Goal: Information Seeking & Learning: Compare options

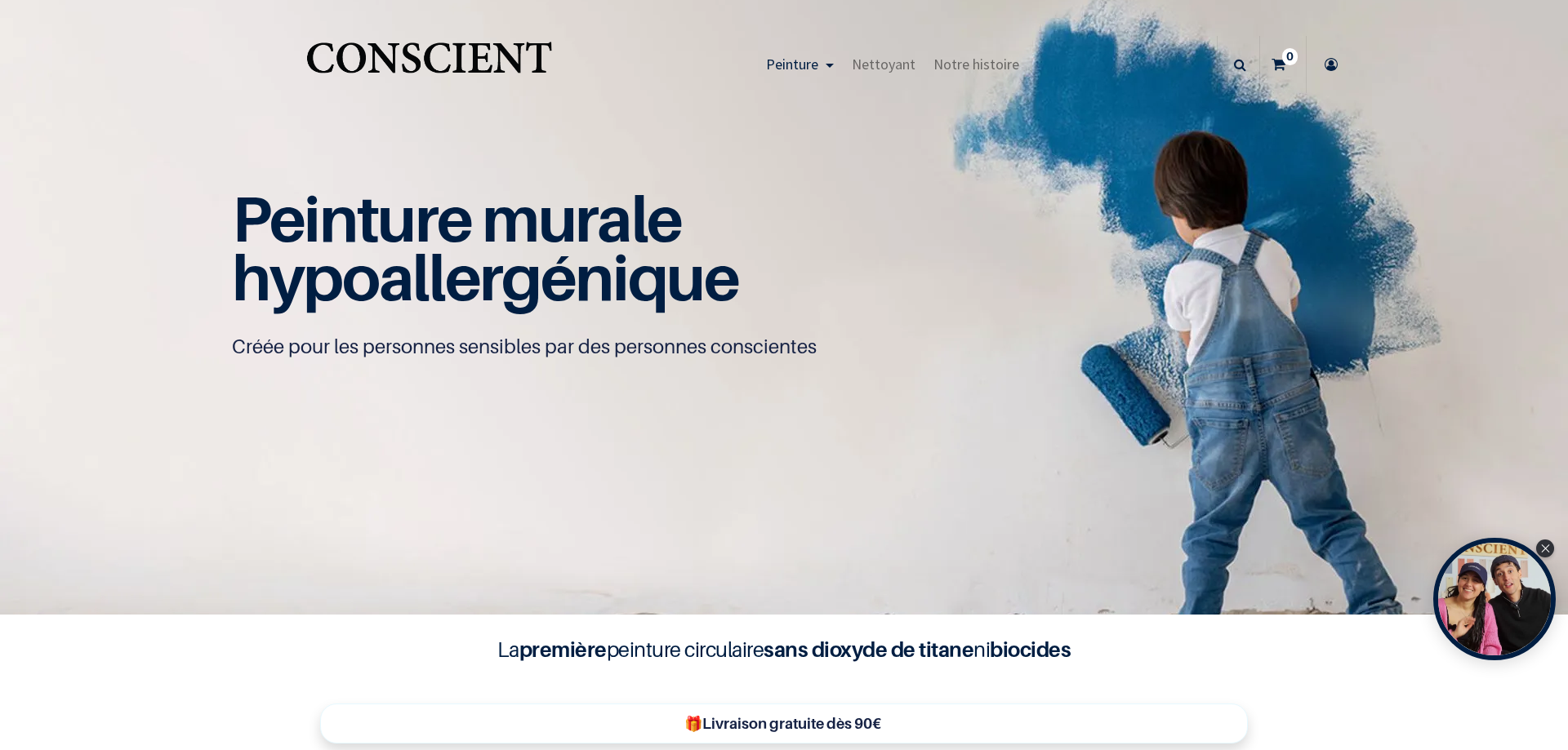
scroll to position [2, 0]
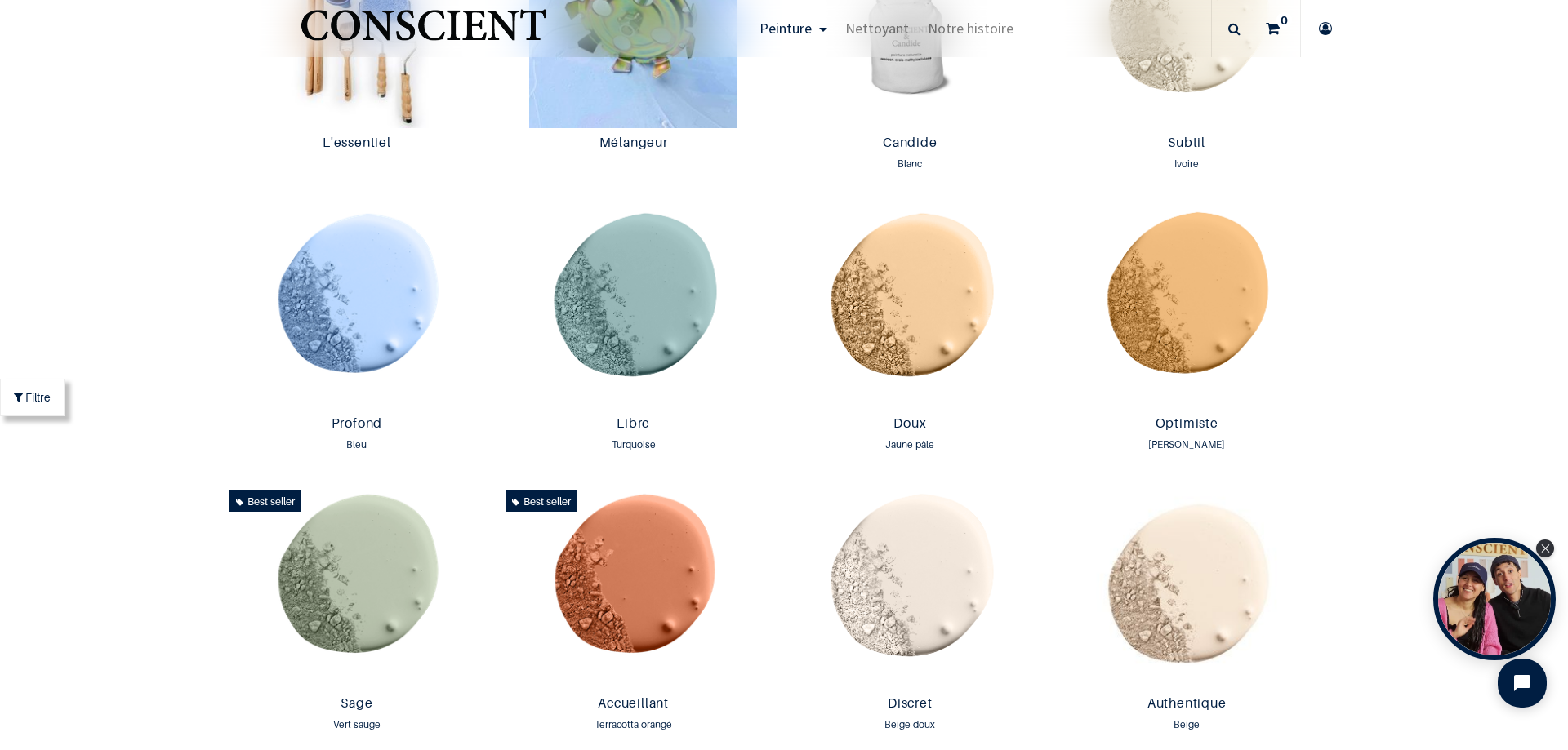
scroll to position [981, 0]
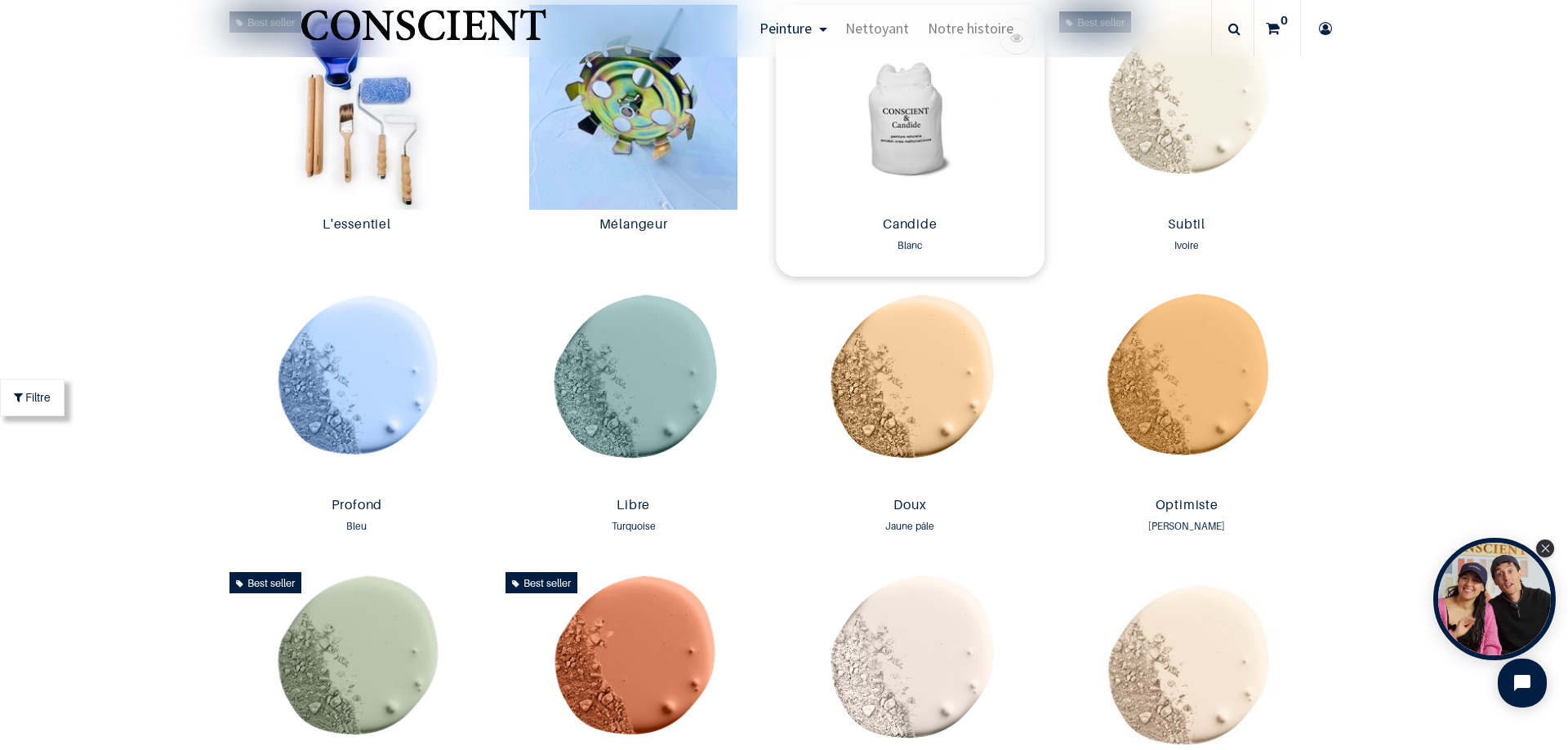
click at [905, 130] on img at bounding box center [910, 108] width 269 height 205
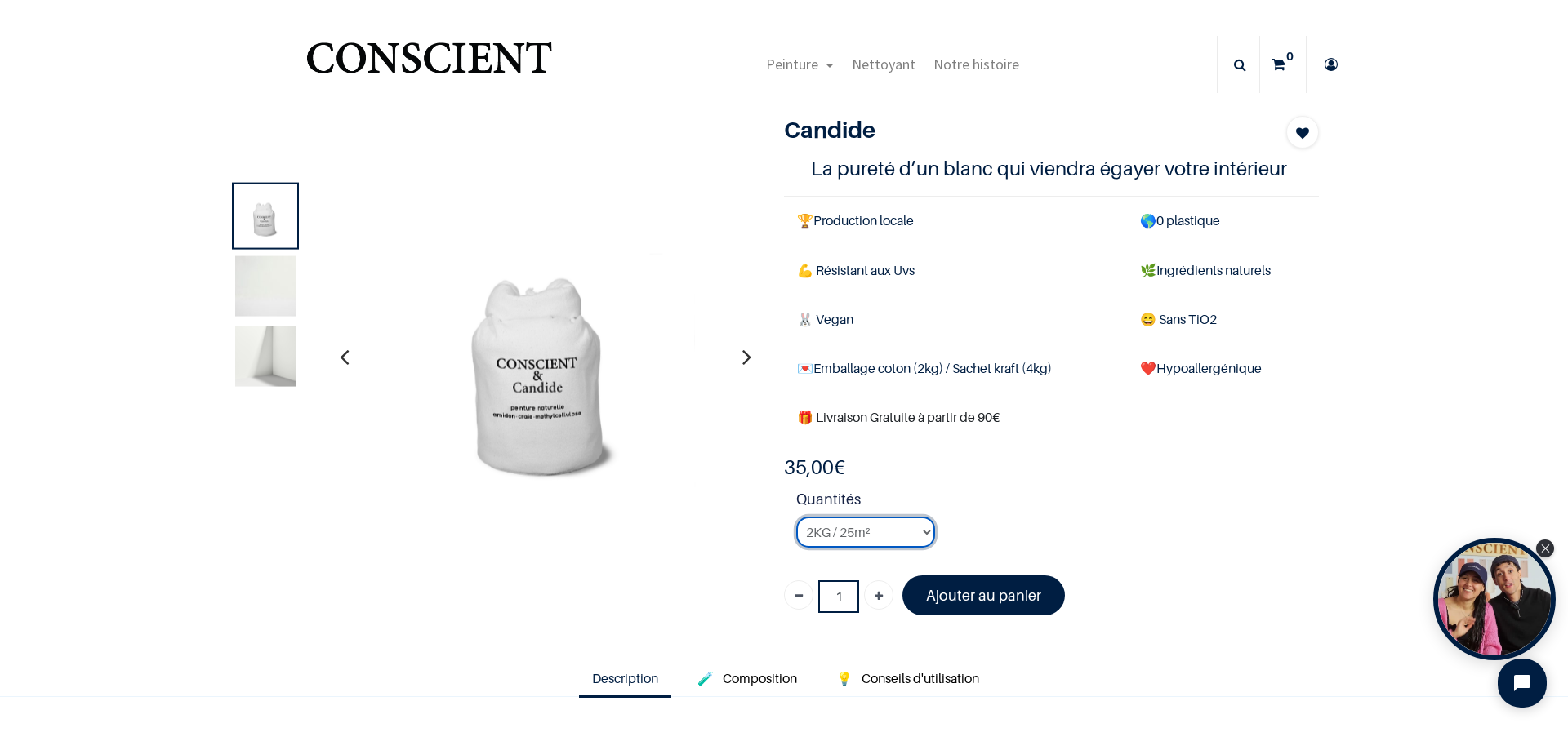
click at [916, 530] on select "2KG / 25m² 4KG / 50m² 8KG / 100m² Testeur" at bounding box center [866, 532] width 139 height 31
click at [796, 517] on select "2KG / 25m² 4KG / 50m² 8KG / 100m² Testeur" at bounding box center [866, 532] width 139 height 31
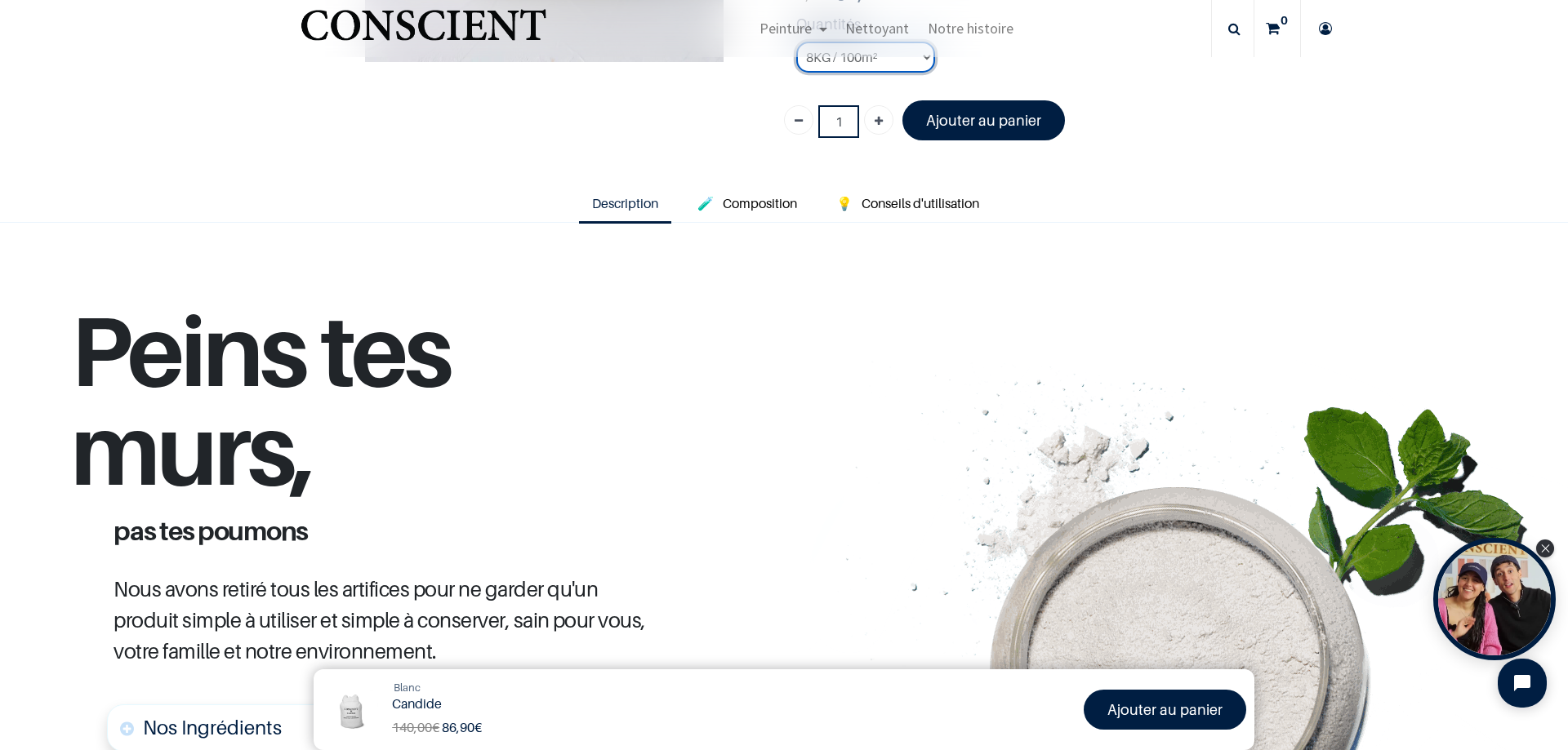
scroll to position [2, 0]
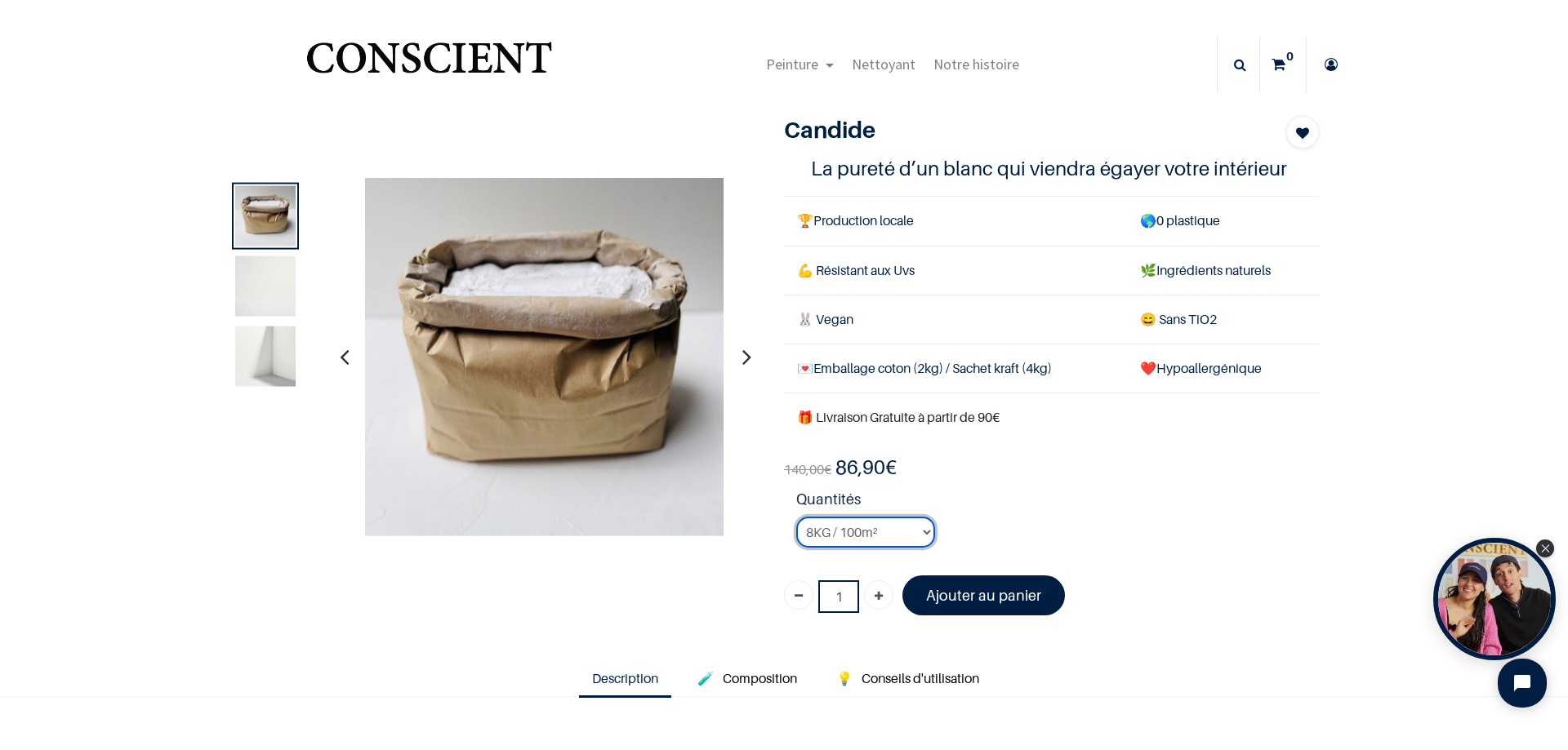
click at [921, 537] on select "2KG / 25m² 4KG / 50m² 8KG / 100m² Testeur" at bounding box center [866, 532] width 139 height 31
click at [796, 517] on select "2KG / 25m² 4KG / 50m² 8KG / 100m² Testeur" at bounding box center [866, 532] width 139 height 31
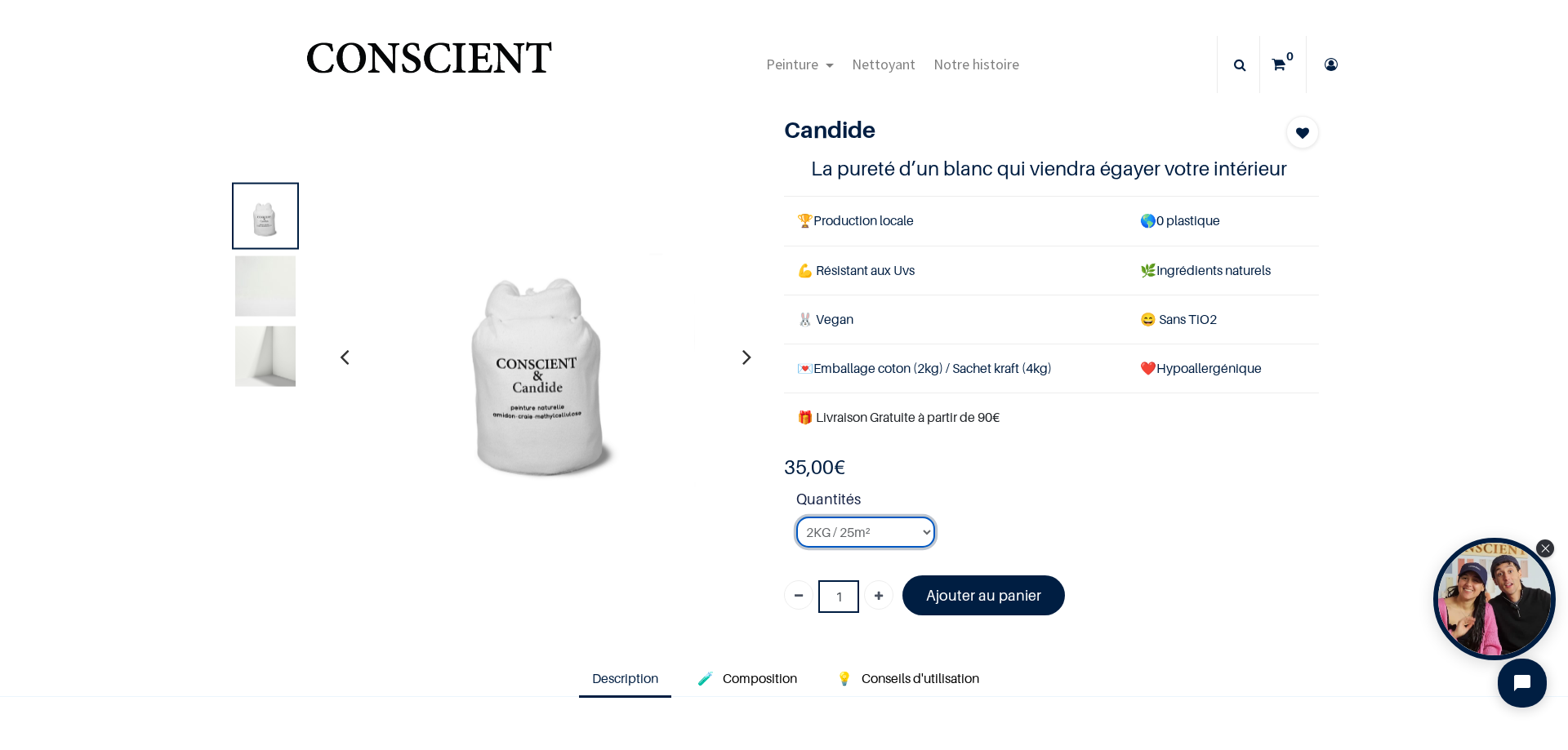
click at [921, 535] on select "2KG / 25m² 4KG / 50m² 8KG / 100m² Testeur" at bounding box center [866, 532] width 139 height 31
select select "2"
click at [796, 517] on select "2KG / 25m² 4KG / 50m² 8KG / 100m² Testeur" at bounding box center [866, 532] width 139 height 31
